Goal: Task Accomplishment & Management: Manage account settings

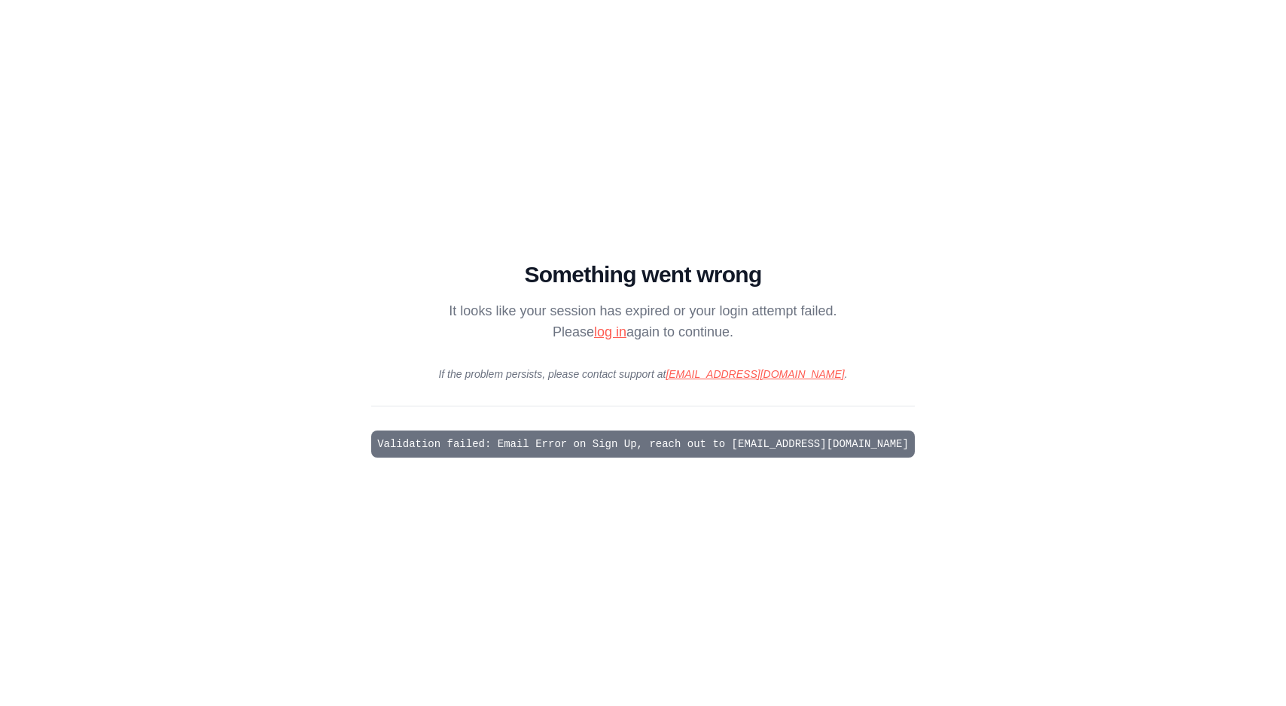
click at [607, 331] on link "log in" at bounding box center [610, 332] width 32 height 15
click at [612, 326] on link "log in" at bounding box center [610, 332] width 32 height 15
click at [618, 372] on p "If the problem persists, please contact support at support@crewai.com ." at bounding box center [643, 374] width 544 height 15
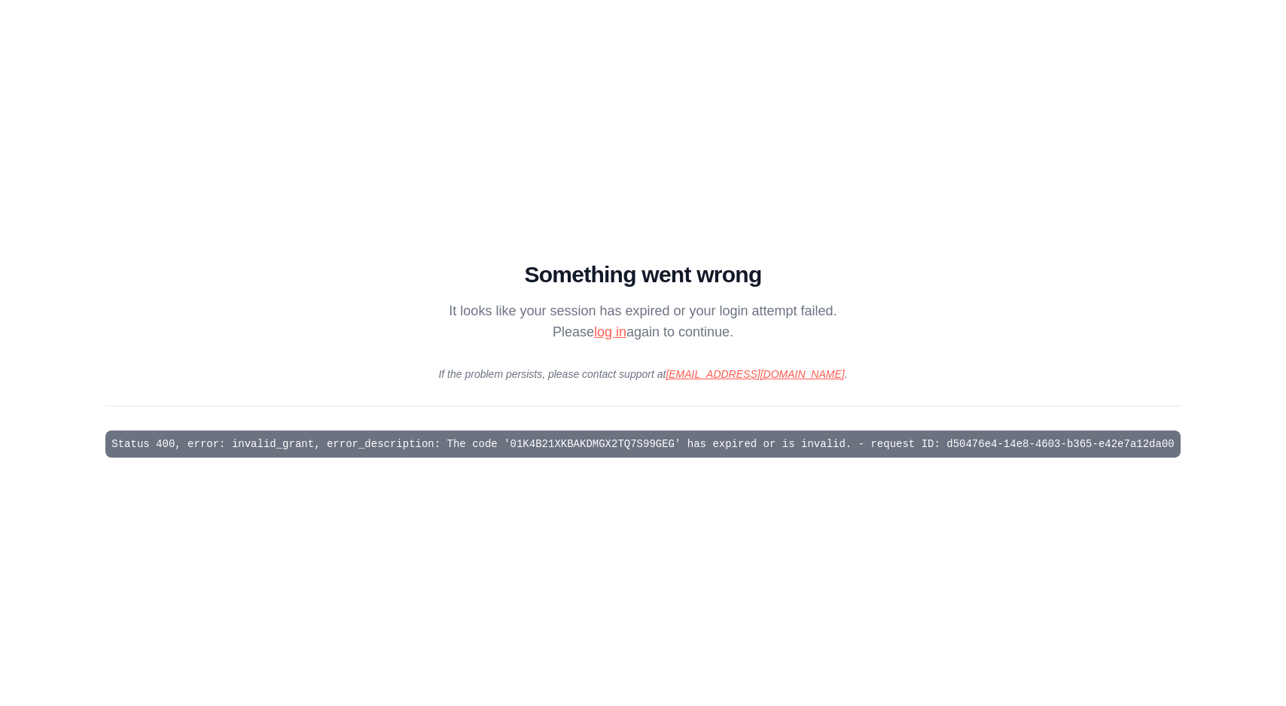
click at [608, 333] on link "log in" at bounding box center [610, 332] width 32 height 15
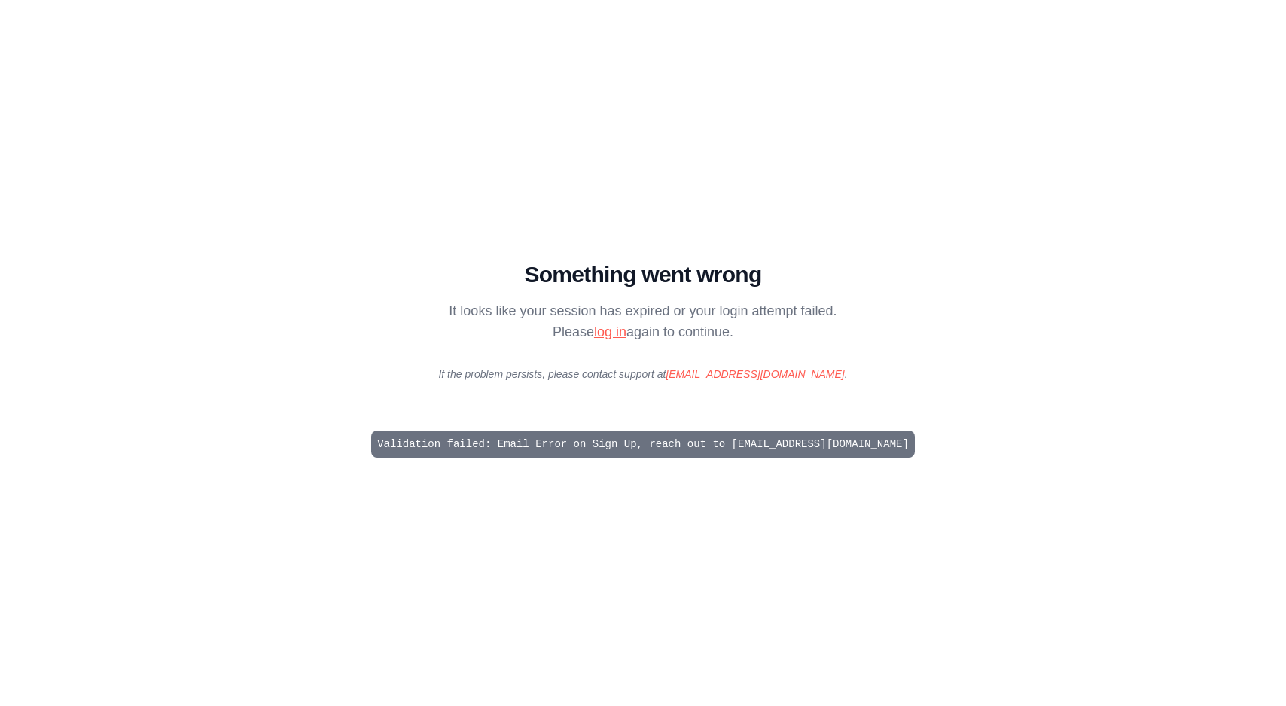
click at [285, 379] on main "Something went wrong It looks like your session has expired or your login attem…" at bounding box center [643, 353] width 1286 height 706
